Goal: Information Seeking & Learning: Find specific page/section

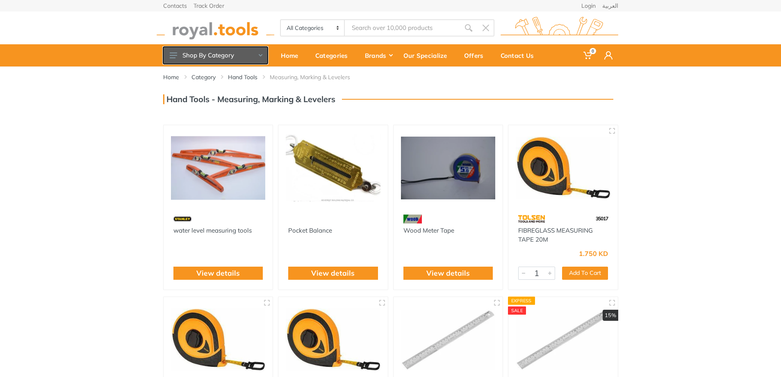
click at [245, 55] on button "Shop By Category" at bounding box center [215, 55] width 105 height 17
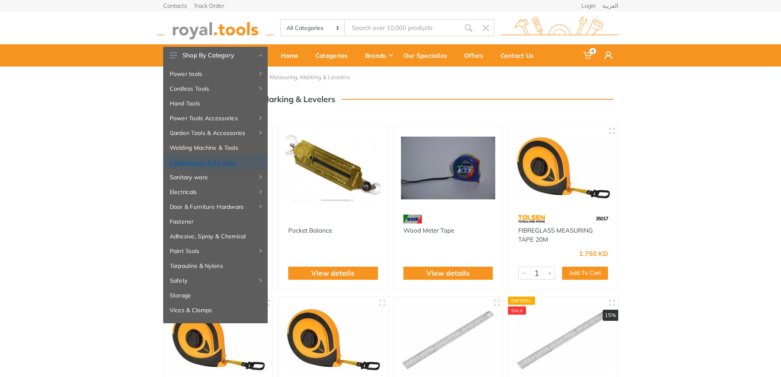
click at [230, 159] on link "Compressors & Air tools" at bounding box center [215, 162] width 105 height 15
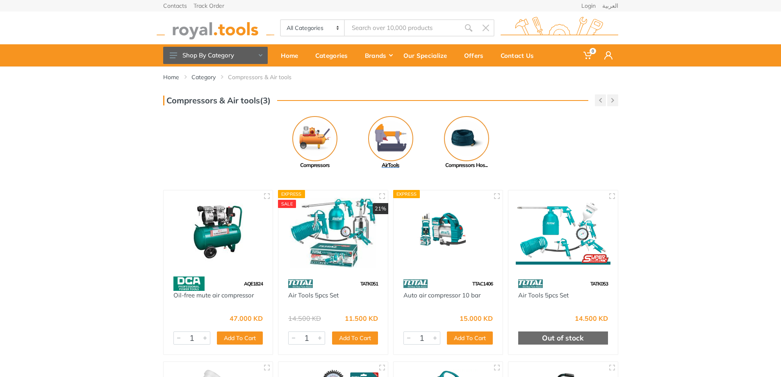
click at [381, 150] on img at bounding box center [390, 138] width 45 height 45
click at [477, 139] on img at bounding box center [466, 138] width 45 height 45
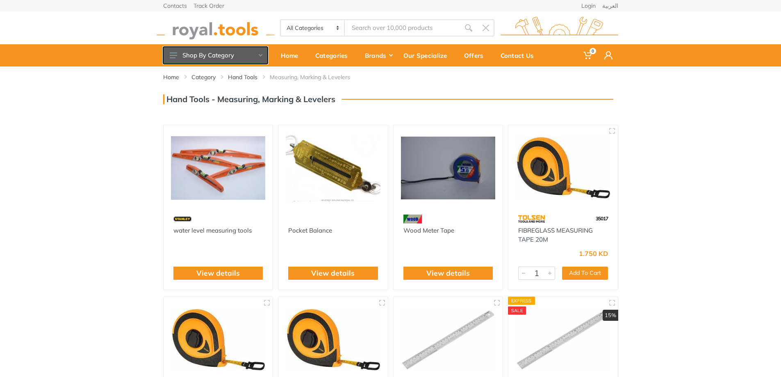
click at [190, 56] on button "Shop By Category" at bounding box center [215, 55] width 105 height 17
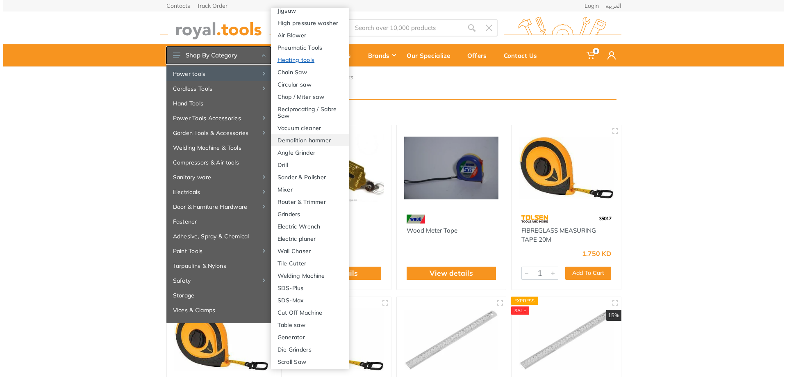
scroll to position [110, 0]
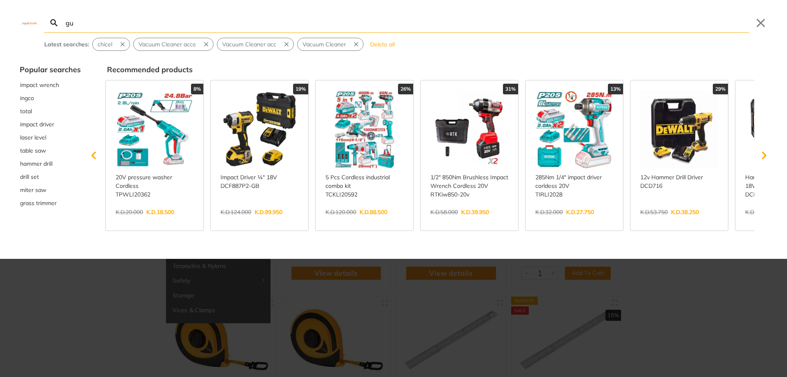
type input "gu"
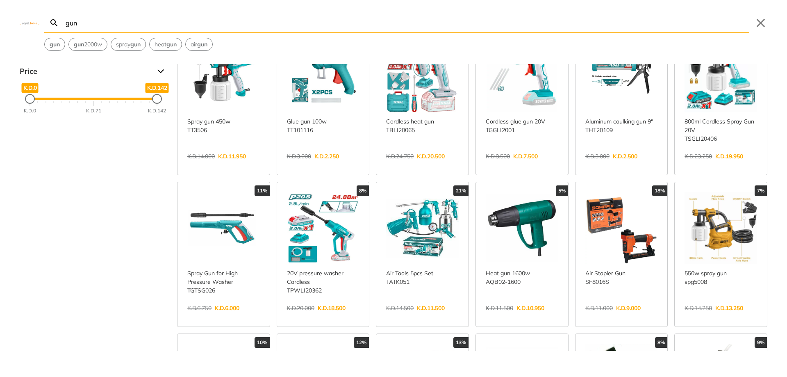
scroll to position [123, 0]
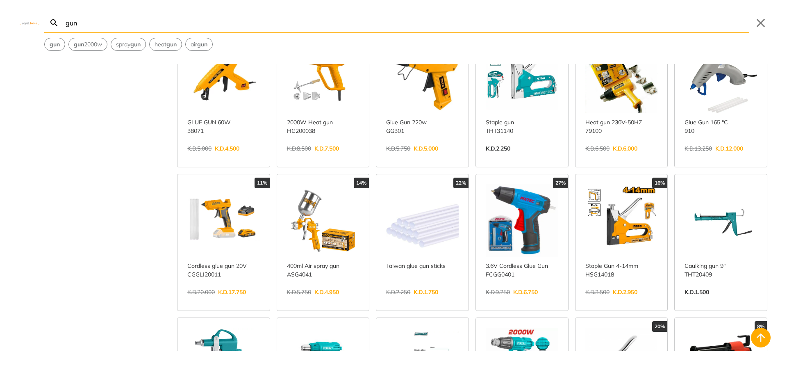
scroll to position [369, 0]
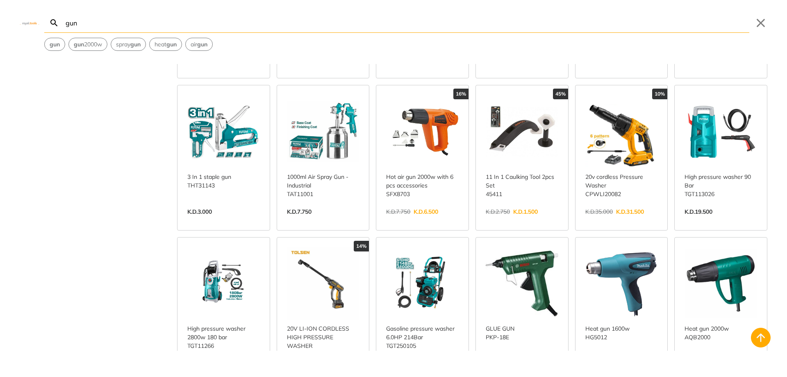
scroll to position [902, 0]
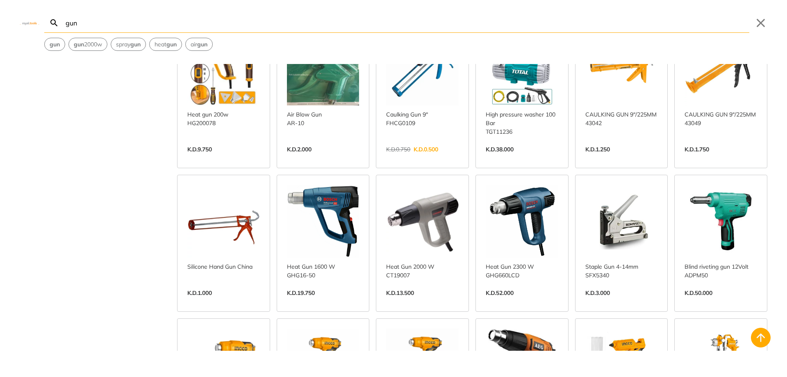
scroll to position [1599, 0]
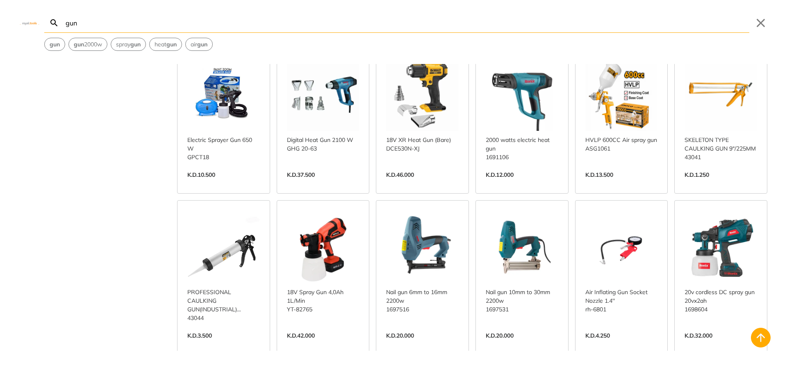
scroll to position [2133, 0]
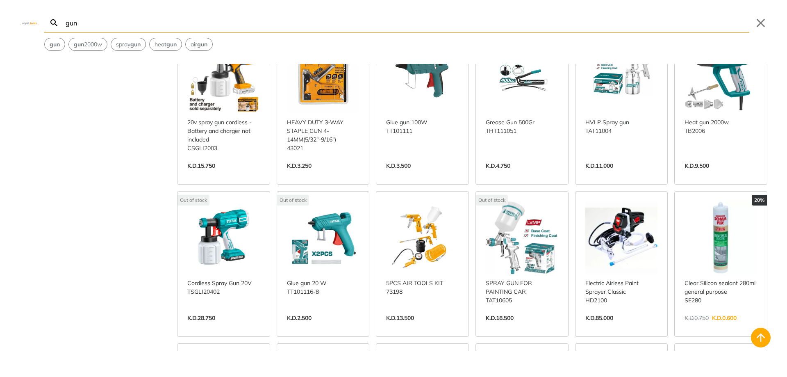
scroll to position [2625, 0]
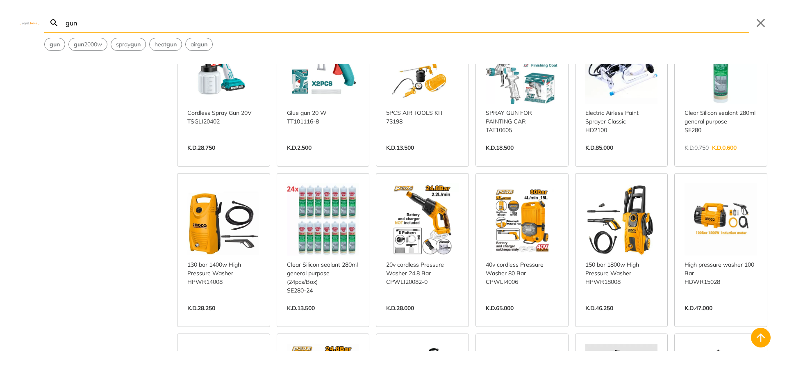
scroll to position [2789, 0]
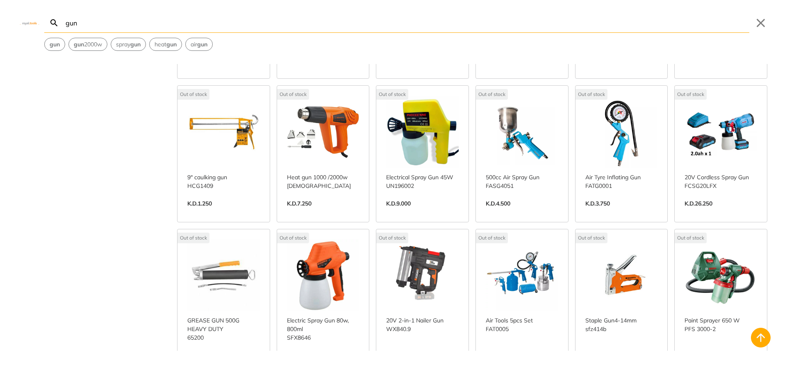
scroll to position [3691, 0]
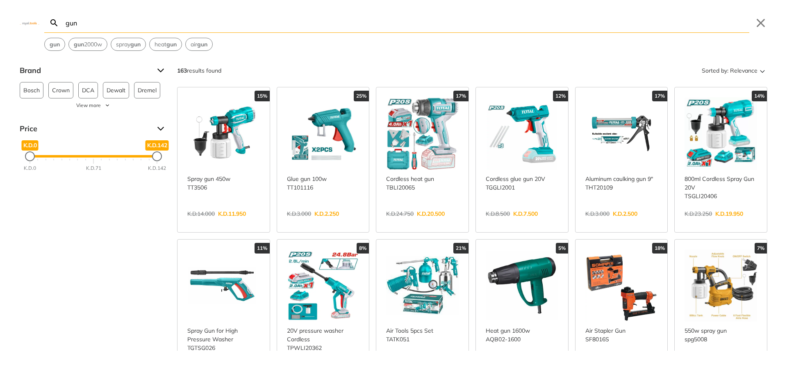
click at [77, 25] on input "gun" at bounding box center [407, 22] width 686 height 19
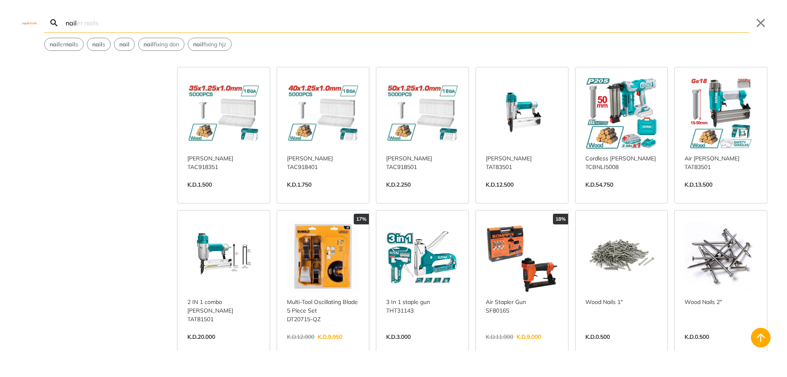
scroll to position [164, 0]
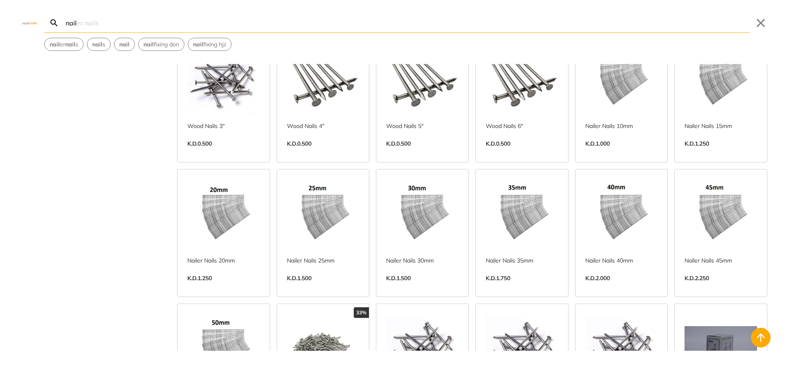
scroll to position [492, 0]
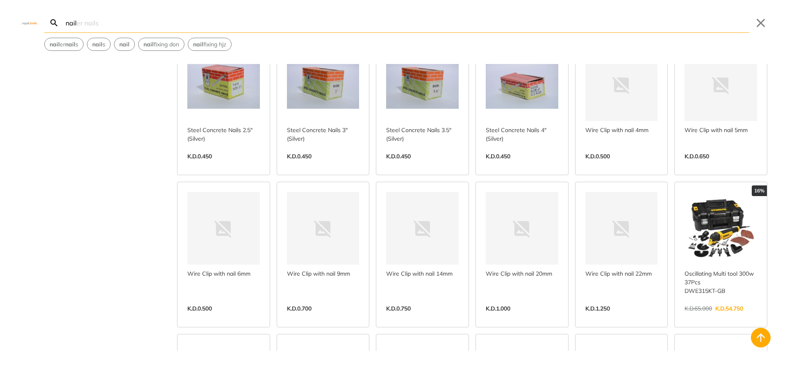
scroll to position [1066, 0]
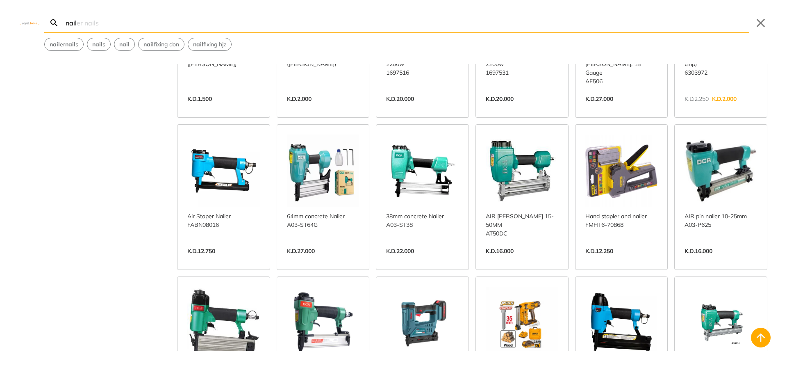
scroll to position [1558, 0]
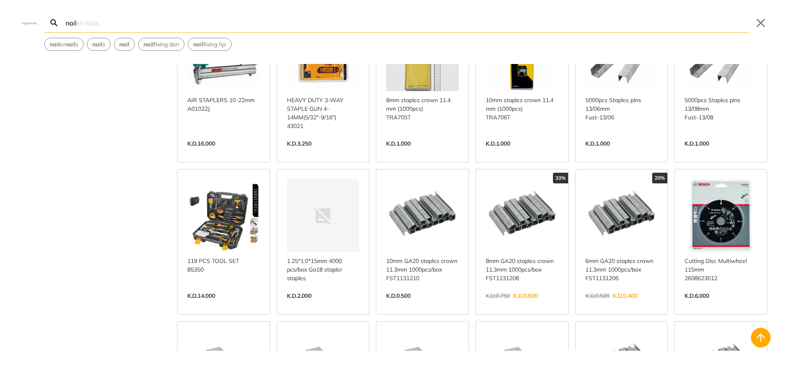
scroll to position [2009, 0]
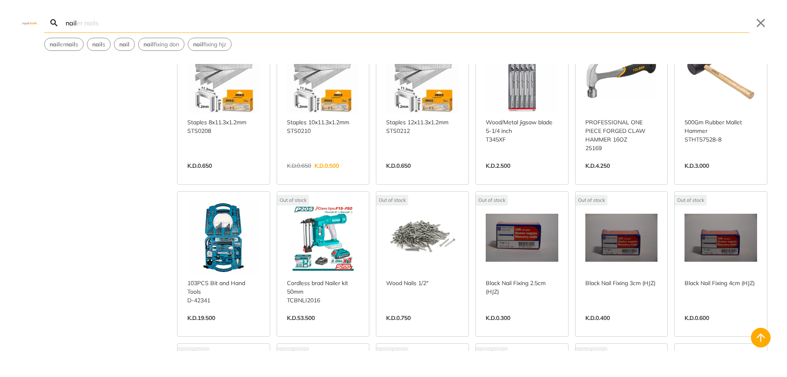
scroll to position [2584, 0]
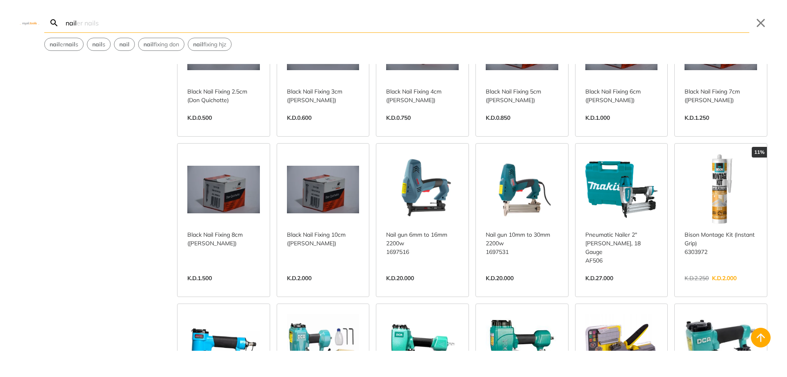
scroll to position [1316, 0]
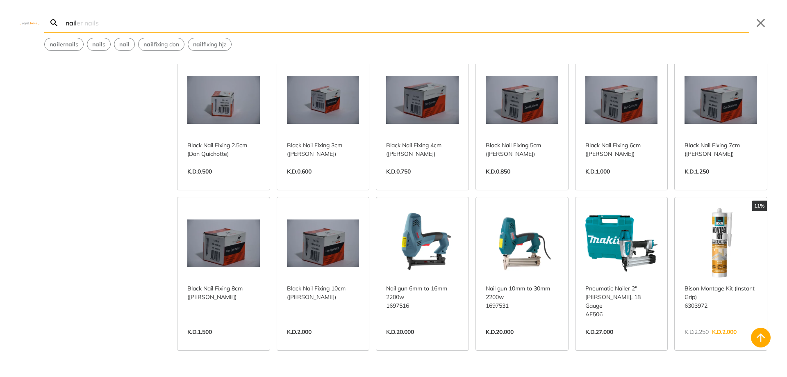
type input "nail"
click at [616, 340] on link "View more →" at bounding box center [622, 340] width 73 height 0
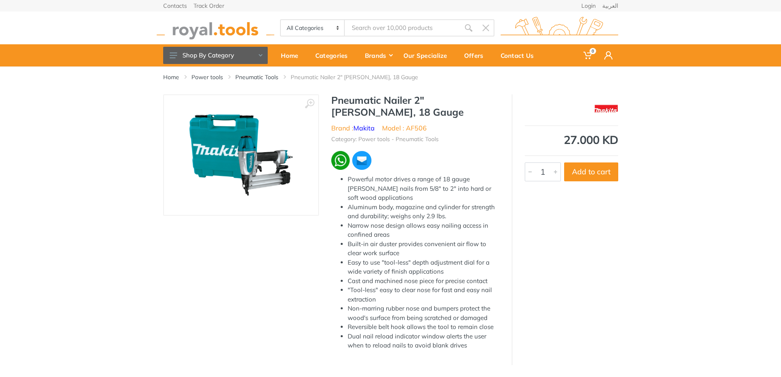
type input "nail"
drag, startPoint x: 333, startPoint y: 100, endPoint x: 410, endPoint y: 104, distance: 77.6
click at [410, 104] on h1 "Pneumatic Nailer 2" [PERSON_NAME], 18 Gauge" at bounding box center [415, 106] width 168 height 24
copy h1 "Pneumatic Nailer"
